Goal: Complete application form: Complete application form

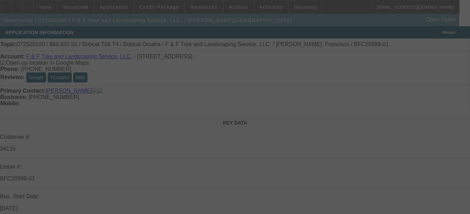
select select "0"
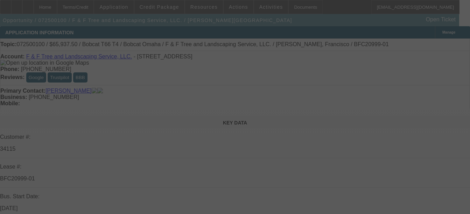
select select "0"
select select "0.1"
select select "0"
select select "0.1"
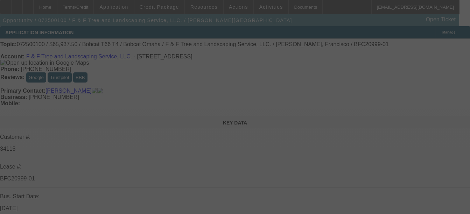
select select "0"
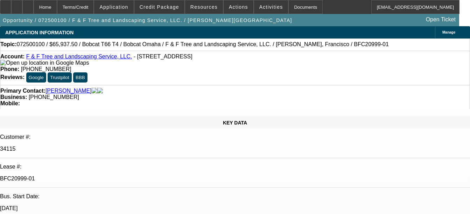
select select "1"
select select "3"
select select "6"
select select "1"
select select "3"
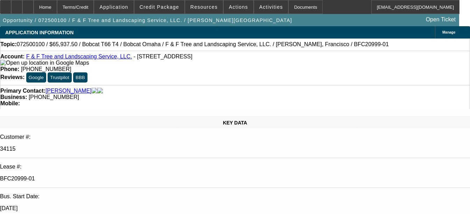
select select "6"
select select "1"
select select "2"
select select "6"
select select "1"
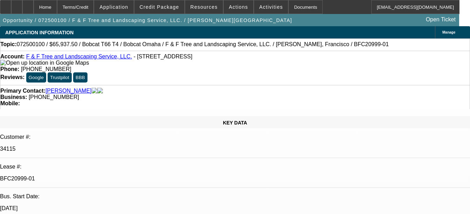
select select "2"
select select "6"
click at [298, 6] on div "Documents" at bounding box center [306, 7] width 34 height 14
